Goal: Task Accomplishment & Management: Manage account settings

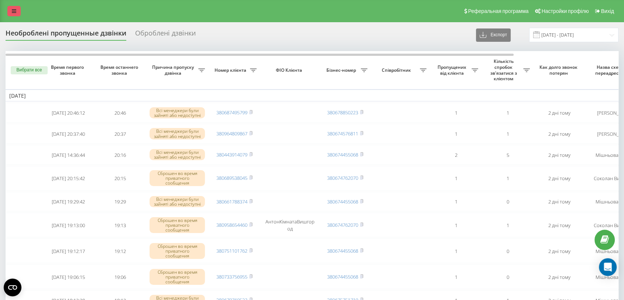
click at [10, 8] on link at bounding box center [13, 11] width 13 height 10
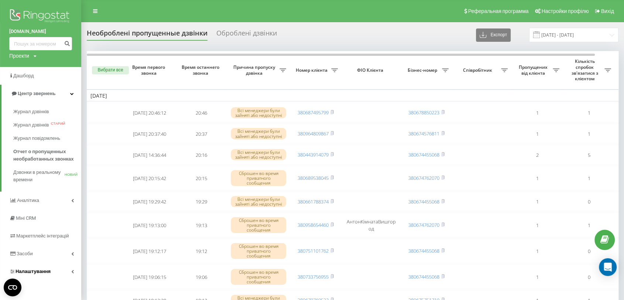
click at [35, 269] on font "Налаштування" at bounding box center [33, 271] width 35 height 6
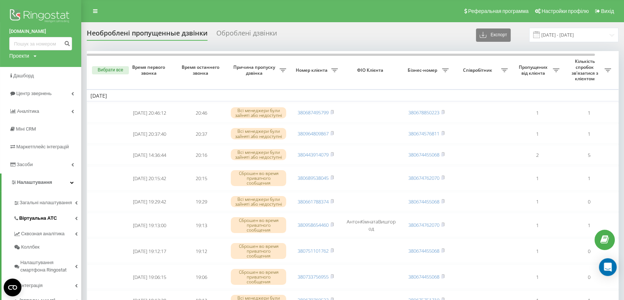
click at [41, 214] on span "Віртуальна АТС" at bounding box center [38, 217] width 38 height 7
drag, startPoint x: 41, startPoint y: 259, endPoint x: 56, endPoint y: 259, distance: 14.4
click at [41, 259] on font "Підключення кімнат" at bounding box center [47, 259] width 48 height 6
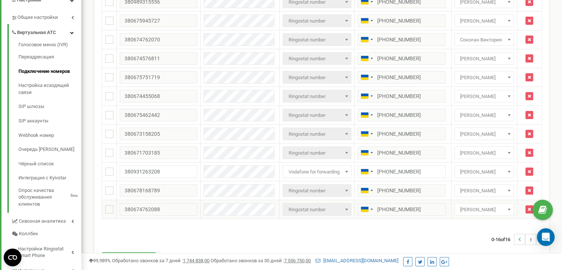
scroll to position [185, 0]
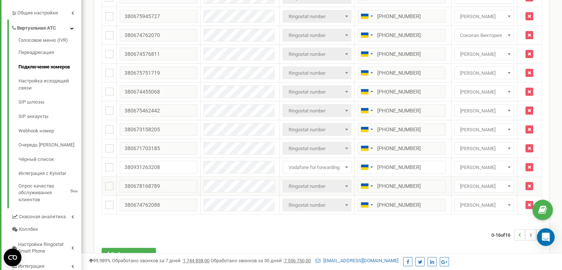
click at [470, 185] on span "Дерибас Оксана" at bounding box center [484, 186] width 55 height 10
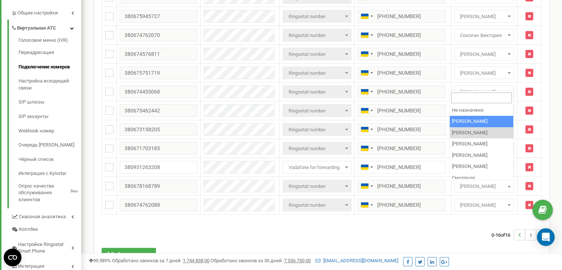
select select "69586"
